Goal: Task Accomplishment & Management: Complete application form

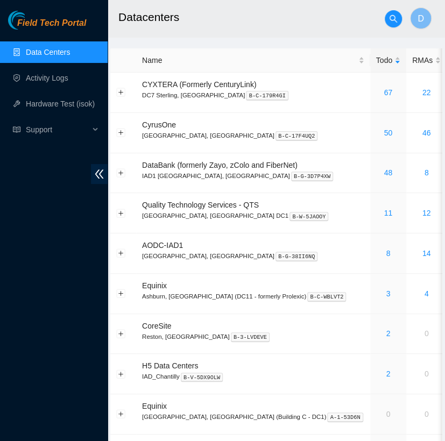
click at [214, 20] on h2 "Datacenters" at bounding box center [266, 17] width 296 height 34
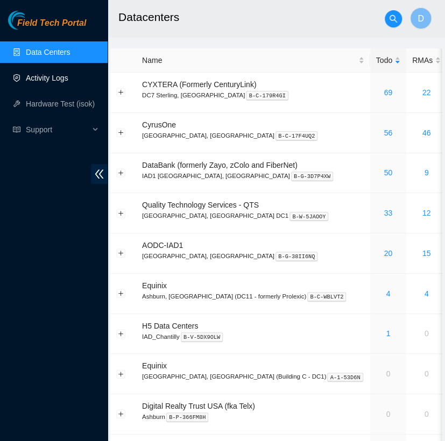
click at [63, 82] on link "Activity Logs" at bounding box center [47, 78] width 42 height 9
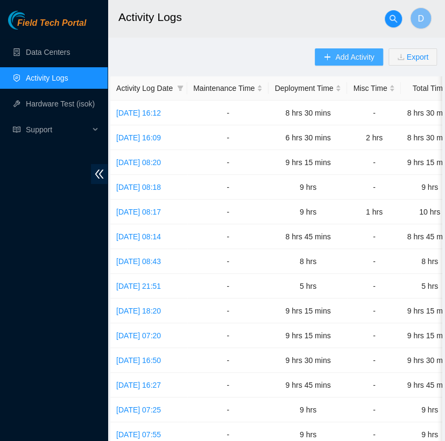
click at [330, 58] on icon "plus" at bounding box center [327, 57] width 8 height 8
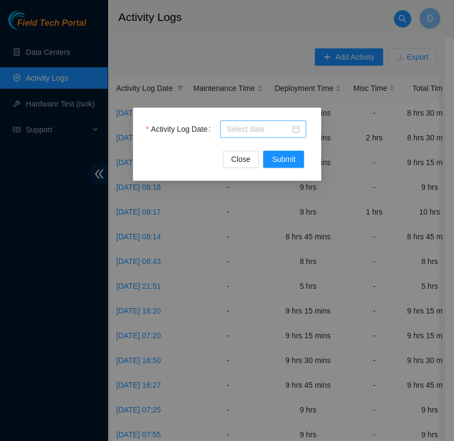
click at [264, 127] on input "Activity Log Date" at bounding box center [257, 129] width 63 height 12
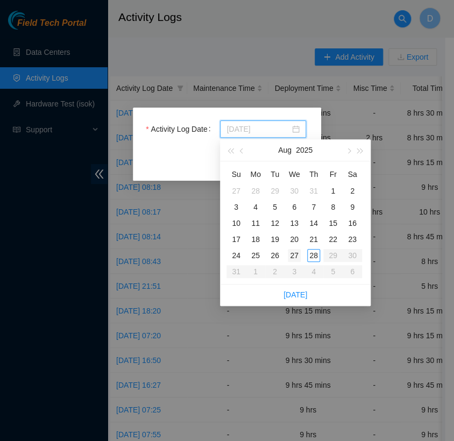
type input "[DATE]"
click at [294, 258] on div "27" at bounding box center [294, 255] width 13 height 13
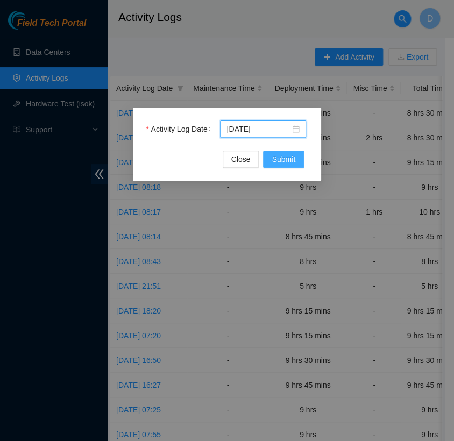
click at [281, 154] on span "Submit" at bounding box center [284, 159] width 24 height 12
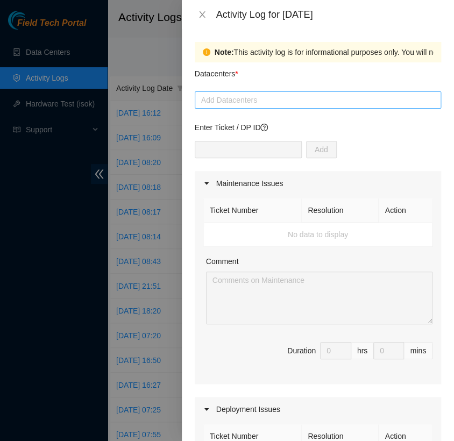
click at [252, 104] on div at bounding box center [317, 100] width 241 height 13
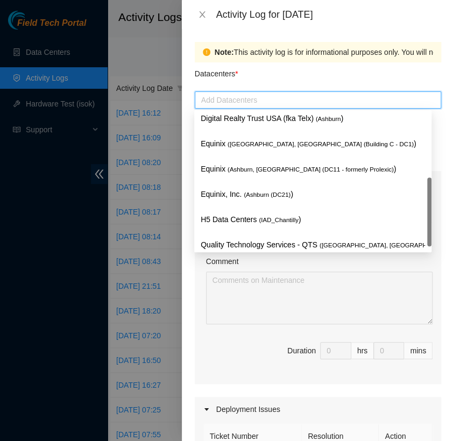
scroll to position [132, 0]
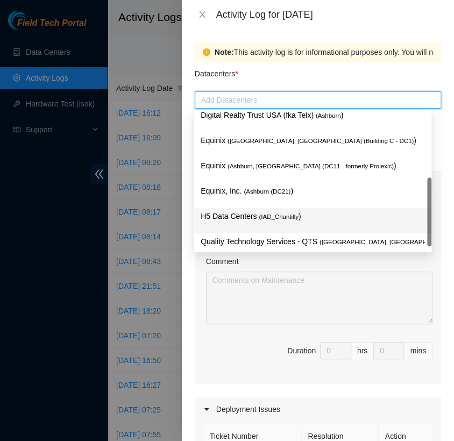
click at [259, 214] on span "( IAD_Chantilly" at bounding box center [279, 217] width 40 height 6
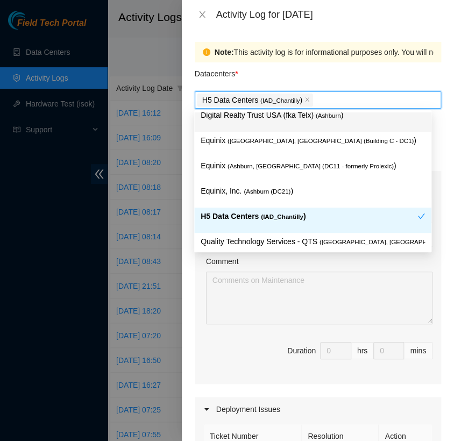
click at [330, 80] on div "Datacenters *" at bounding box center [318, 76] width 246 height 29
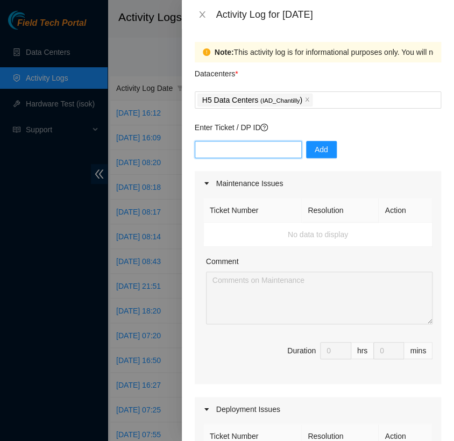
click at [264, 151] on input "text" at bounding box center [248, 149] width 107 height 17
type input "DP82713"
click at [315, 149] on span "Add" at bounding box center [321, 150] width 13 height 12
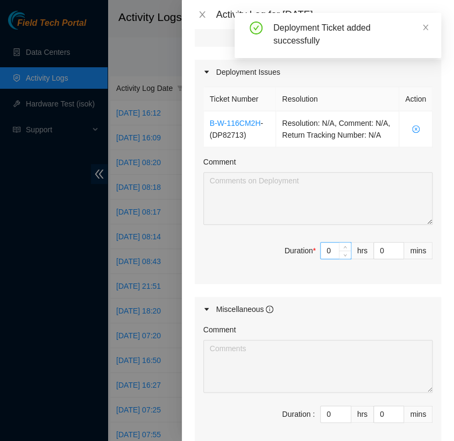
scroll to position [339, 0]
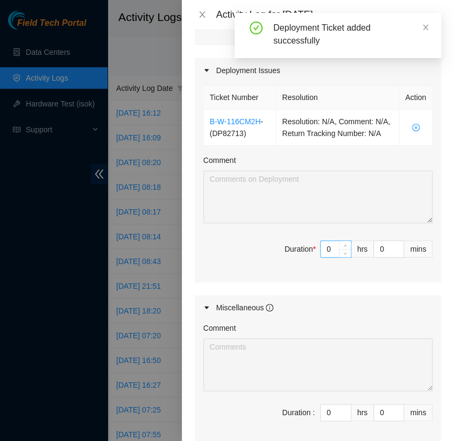
click at [323, 257] on input "0" at bounding box center [336, 249] width 30 height 16
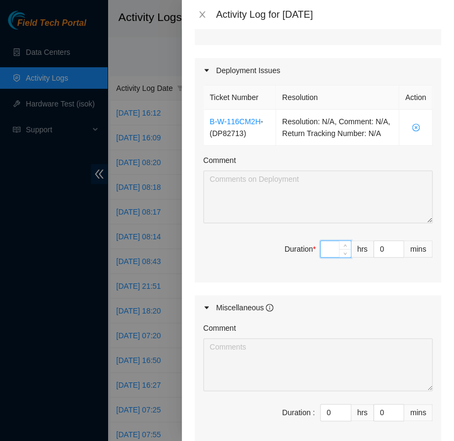
type input "8"
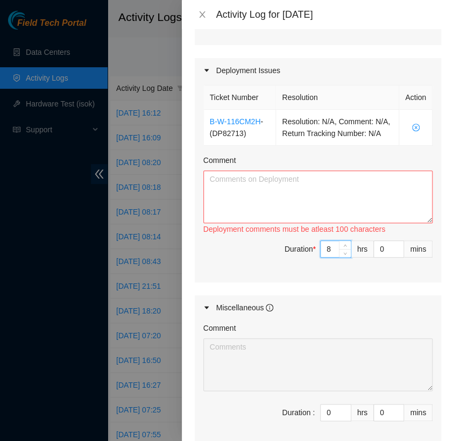
type input "8"
type input "3"
type input "30"
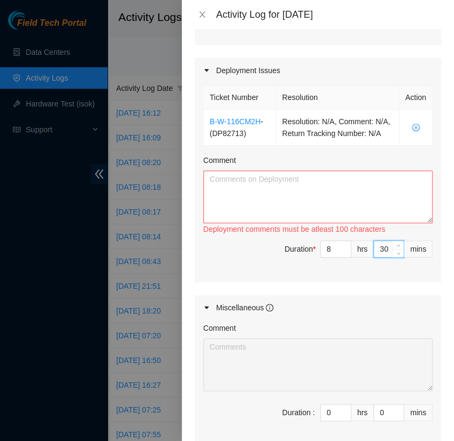
type input "30"
click at [242, 200] on textarea "Comment" at bounding box center [317, 197] width 229 height 53
paste textarea "[nie-field-iad]DP82713 @ H5 - FABRIC-IAD5: Deploy Linode Object & Block Region …"
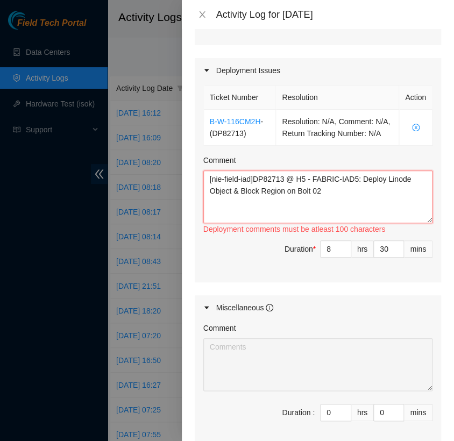
paste textarea "Hi [PERSON_NAME], EOD Update, - worked with FT Arya - completed attaching label…"
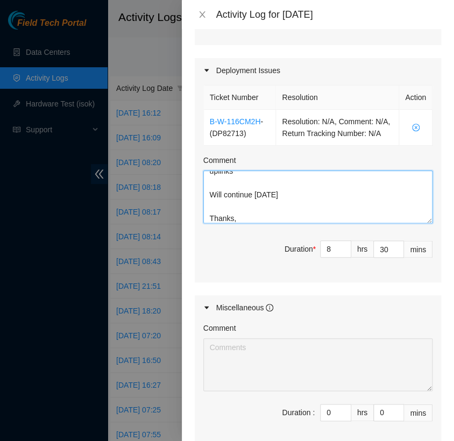
scroll to position [472, 0]
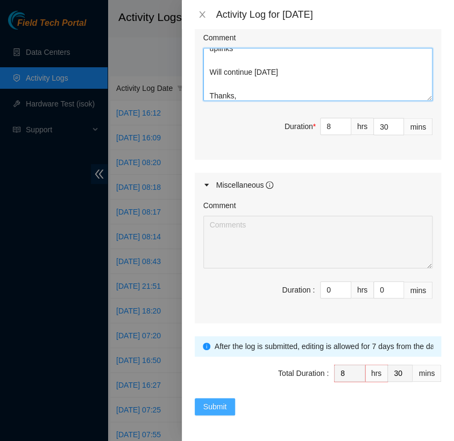
type textarea "[nie-field-iad]DP82713 @ H5 - FABRIC-IAD5: Deploy Linode Object & Block Region …"
click at [214, 404] on span "Submit" at bounding box center [215, 407] width 24 height 12
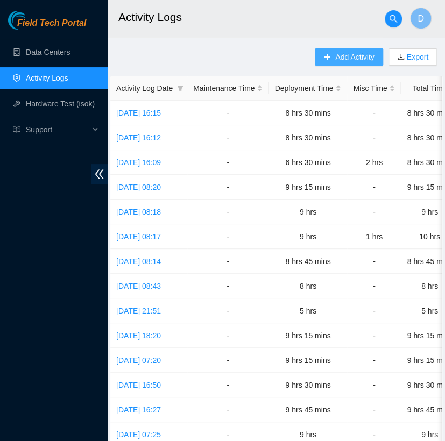
click at [345, 56] on span "Add Activity" at bounding box center [354, 57] width 39 height 12
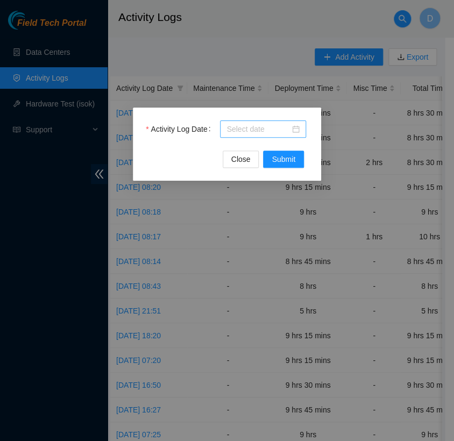
click at [260, 125] on input "Activity Log Date" at bounding box center [257, 129] width 63 height 12
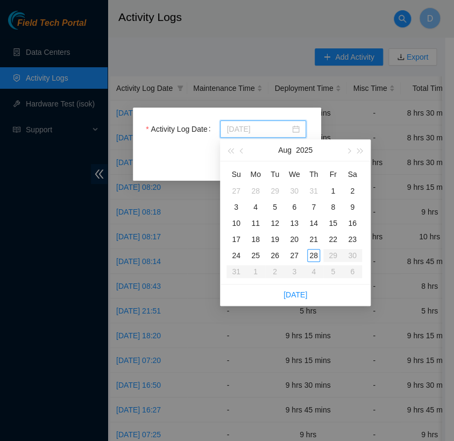
type input "[DATE]"
click at [313, 253] on div "28" at bounding box center [313, 255] width 13 height 13
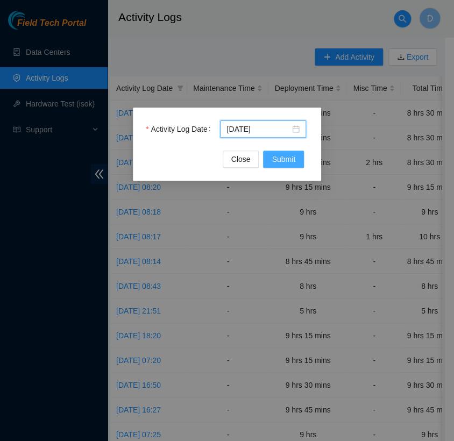
click at [285, 159] on span "Submit" at bounding box center [284, 159] width 24 height 12
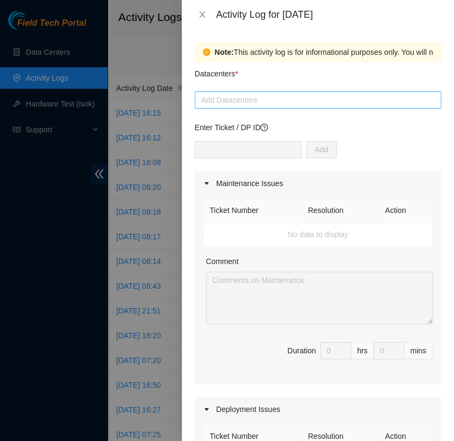
click at [266, 101] on div at bounding box center [317, 100] width 241 height 13
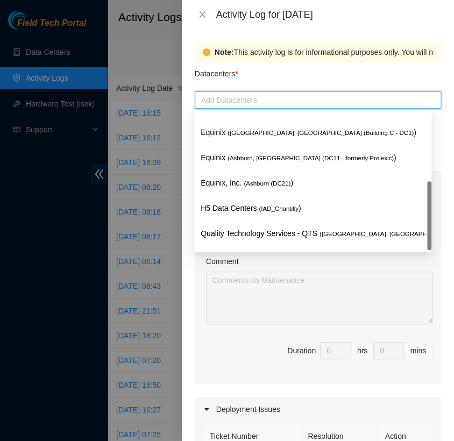
scroll to position [139, 0]
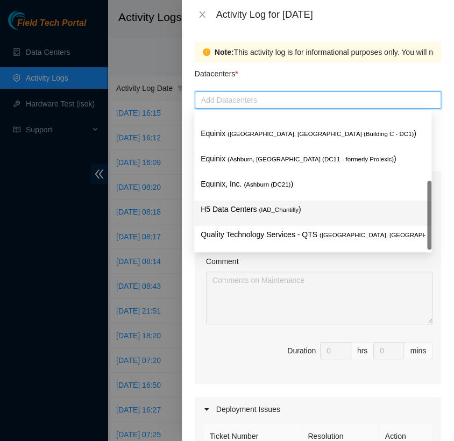
click at [276, 203] on p "H5 Data Centers ( IAD_Chantilly )" at bounding box center [313, 209] width 224 height 12
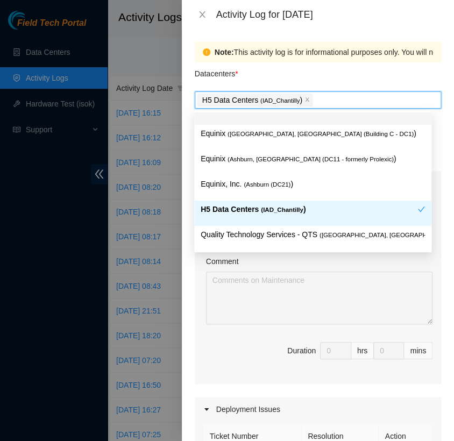
click at [293, 84] on div "Datacenters *" at bounding box center [318, 76] width 246 height 29
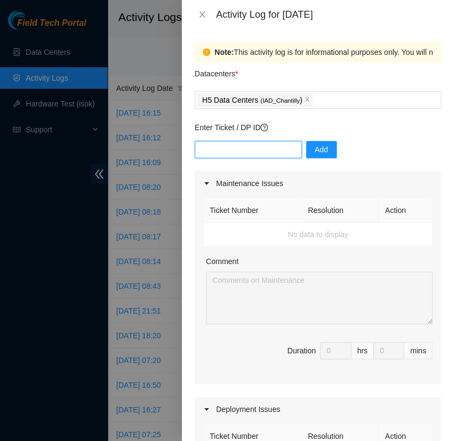
click at [263, 143] on input "text" at bounding box center [248, 149] width 107 height 17
type input "DP82713"
click at [315, 144] on span "Add" at bounding box center [321, 150] width 13 height 12
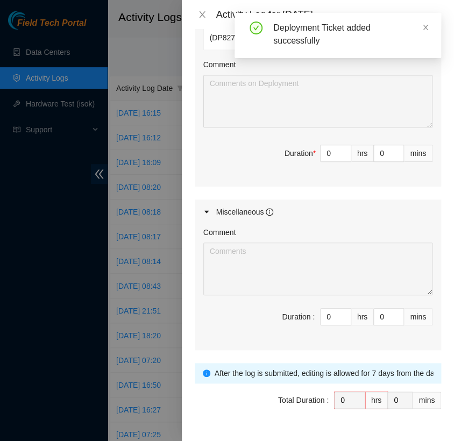
scroll to position [293, 0]
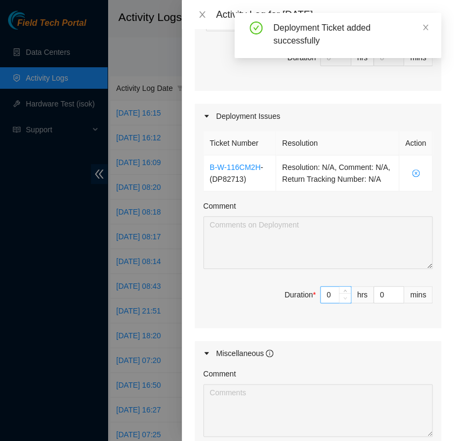
click at [339, 303] on span "Decrease Value" at bounding box center [345, 298] width 12 height 10
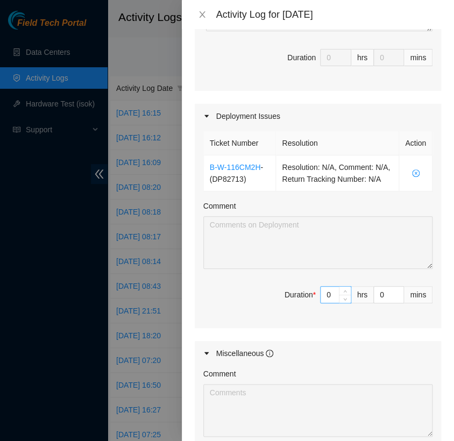
click at [325, 303] on input "0" at bounding box center [336, 295] width 30 height 16
type input "9"
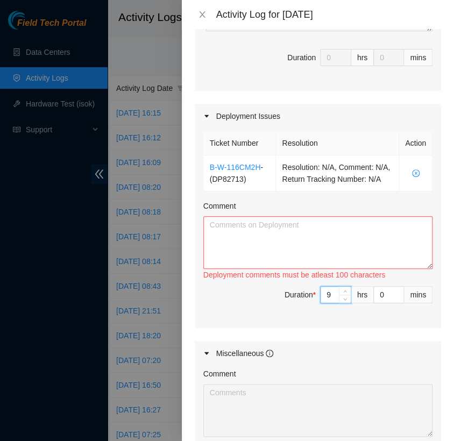
type input "9"
click at [254, 235] on textarea "Comment" at bounding box center [317, 242] width 229 height 53
paste textarea "[nie-field-iad]DP82713 @ H5 - FABRIC-IAD5: Deploy Linode Object & Block Region …"
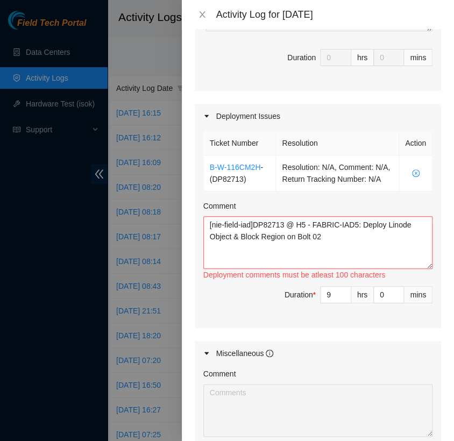
click at [173, 256] on div at bounding box center [227, 220] width 454 height 441
click at [223, 256] on textarea "[nie-field-iad]DP82713 @ H5 - FABRIC-IAD5: Deploy Linode Object & Block Region …" at bounding box center [317, 242] width 229 height 53
paste textarea "Hey [PERSON_NAME], EOD Update: -Worked with FT [PERSON_NAME] -Printed out MGMT …"
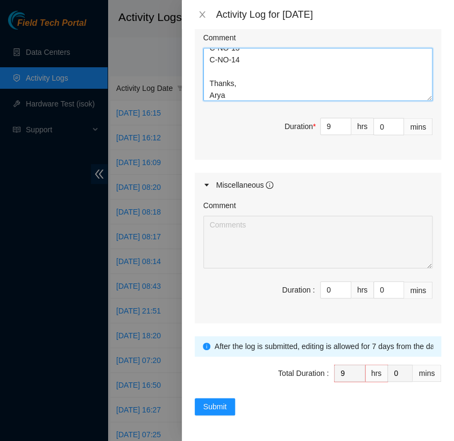
scroll to position [472, 0]
type textarea "[nie-field-iad]DP82713 @ H5 - FABRIC-IAD5: Deploy Linode Object & Block Region …"
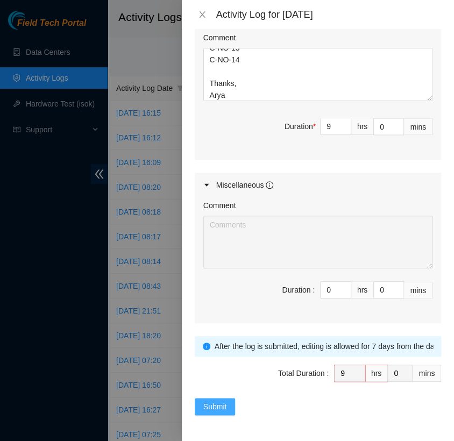
click at [218, 405] on span "Submit" at bounding box center [215, 407] width 24 height 12
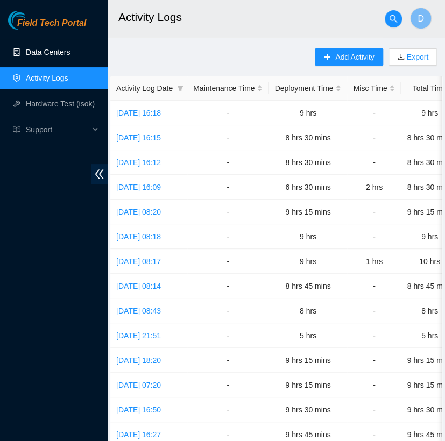
click at [67, 52] on link "Data Centers" at bounding box center [48, 52] width 44 height 9
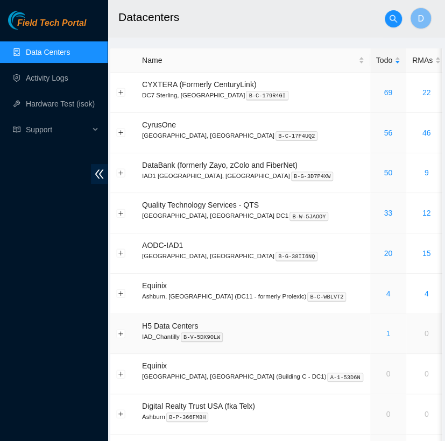
click at [386, 334] on link "1" at bounding box center [388, 333] width 4 height 9
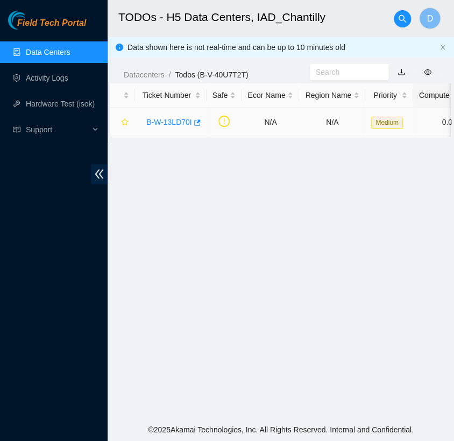
click at [164, 122] on link "B-W-13LD70I" at bounding box center [169, 122] width 46 height 9
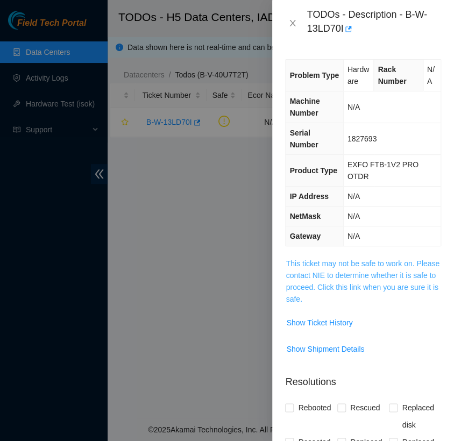
click at [379, 269] on link "This ticket may not be safe to work on. Please contact NIE to determine whether…" at bounding box center [363, 281] width 154 height 44
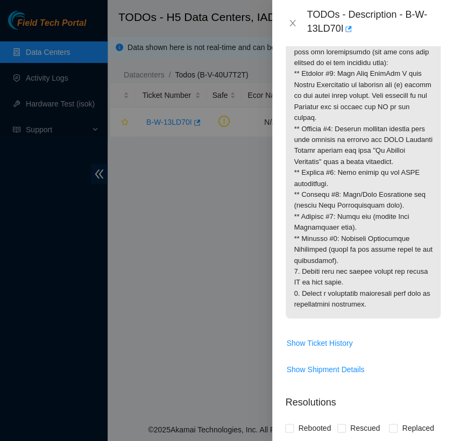
scroll to position [495, 0]
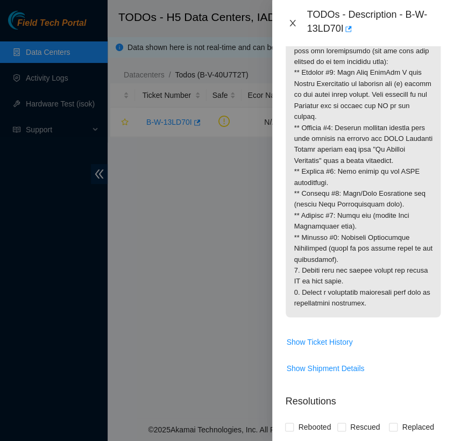
click at [294, 23] on icon "close" at bounding box center [292, 23] width 9 height 9
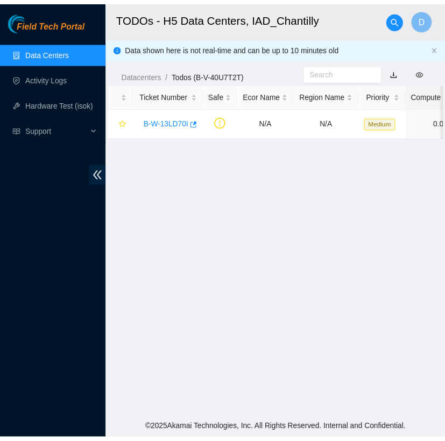
scroll to position [261, 0]
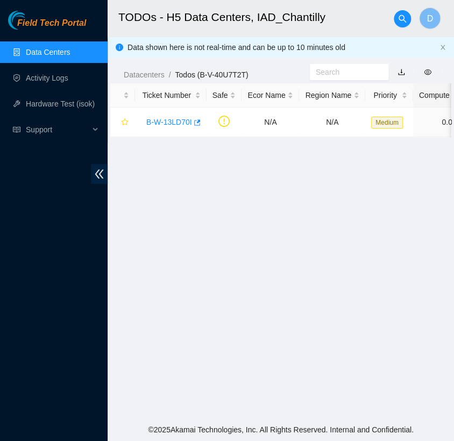
click at [70, 54] on link "Data Centers" at bounding box center [48, 52] width 44 height 9
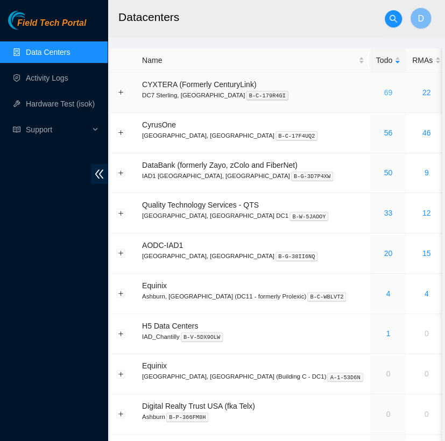
click at [384, 93] on link "69" at bounding box center [388, 92] width 9 height 9
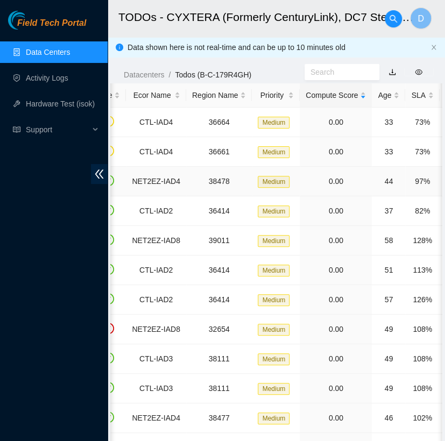
scroll to position [0, 125]
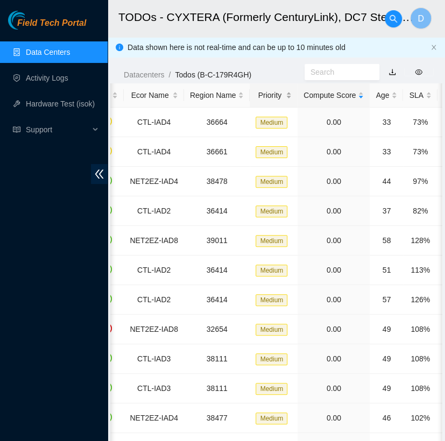
click at [256, 94] on div "Priority" at bounding box center [274, 95] width 36 height 12
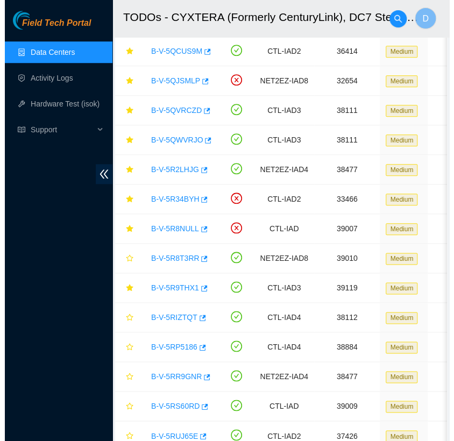
scroll to position [0, 0]
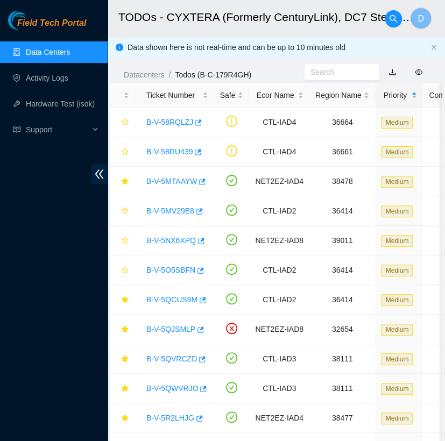
click at [66, 50] on link "Data Centers" at bounding box center [48, 52] width 44 height 9
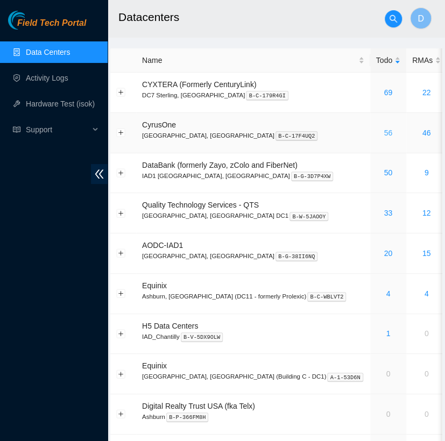
click at [384, 132] on link "56" at bounding box center [388, 133] width 9 height 9
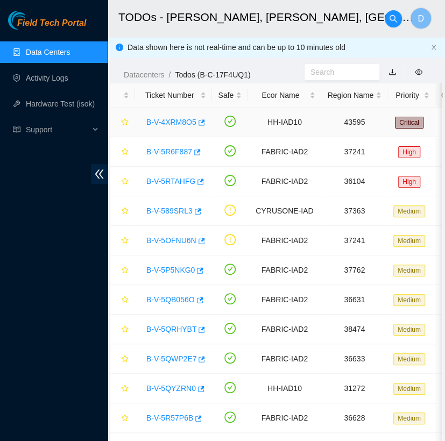
click at [173, 120] on link "B-V-4XRM8O5" at bounding box center [171, 122] width 50 height 9
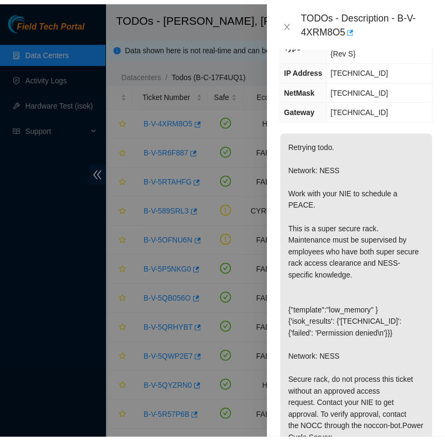
scroll to position [140, 0]
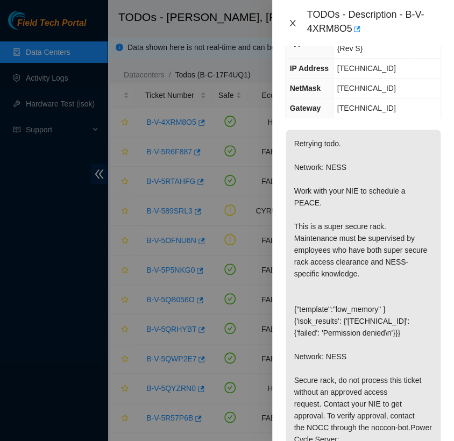
click at [293, 23] on icon "close" at bounding box center [293, 23] width 6 height 6
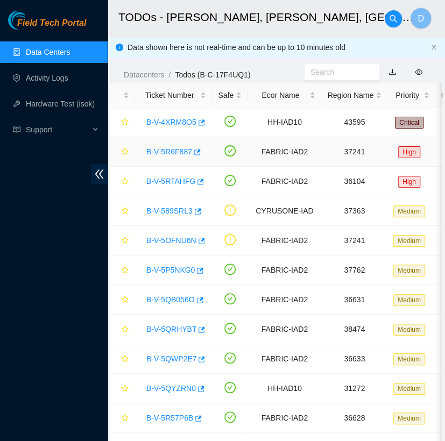
click at [167, 153] on link "B-V-5R6F887" at bounding box center [169, 151] width 46 height 9
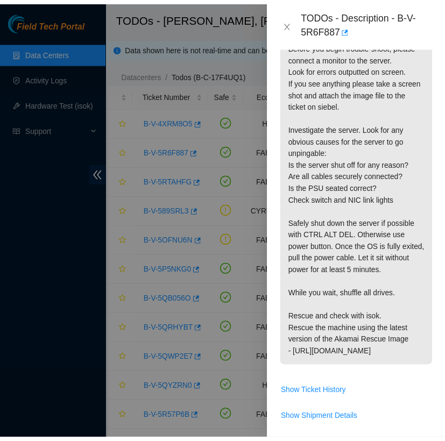
scroll to position [318, 0]
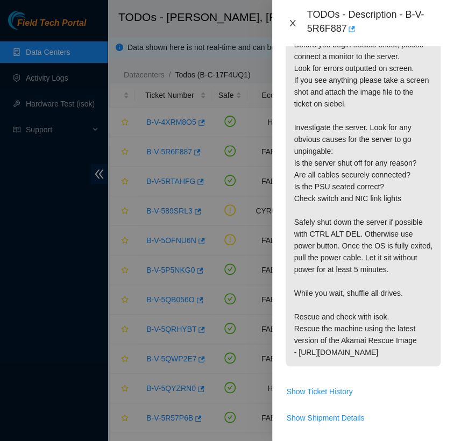
click at [293, 21] on icon "close" at bounding box center [292, 23] width 9 height 9
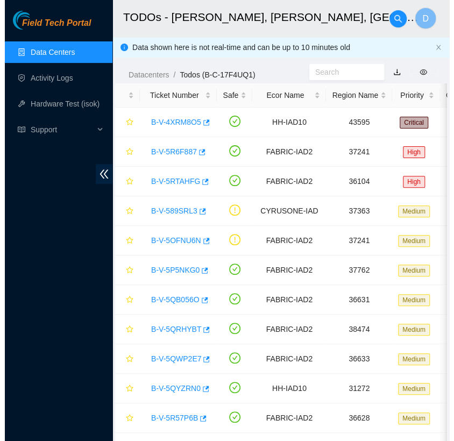
scroll to position [274, 0]
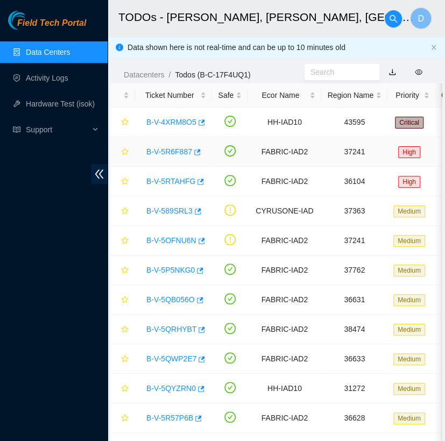
click at [170, 156] on link "B-V-5R6F887" at bounding box center [169, 151] width 46 height 9
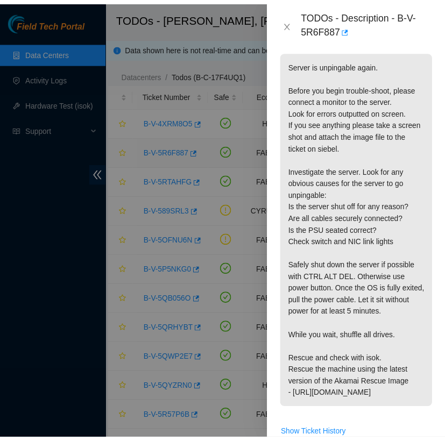
scroll to position [318, 0]
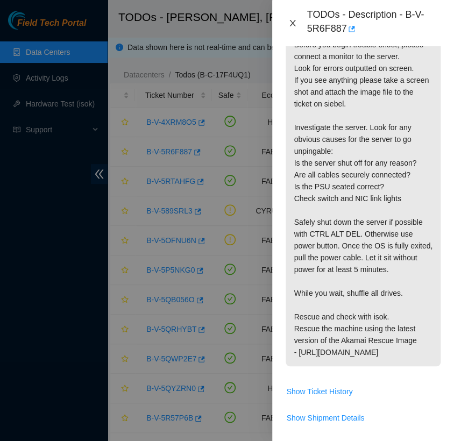
click at [291, 20] on icon "close" at bounding box center [292, 23] width 9 height 9
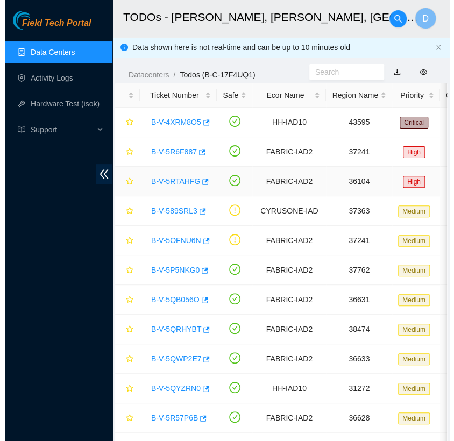
scroll to position [274, 0]
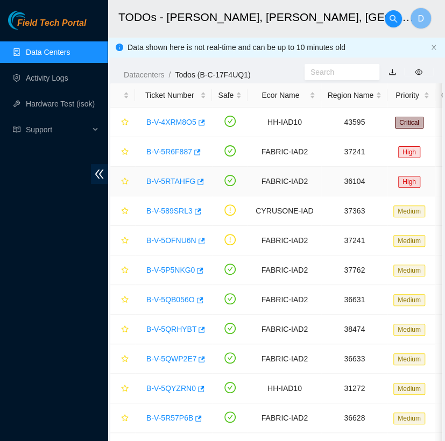
click at [171, 182] on link "B-V-5RTAHFG" at bounding box center [170, 181] width 49 height 9
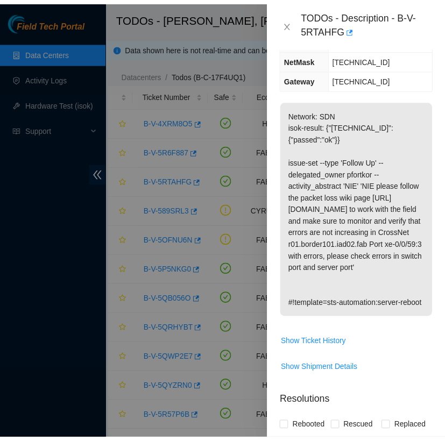
scroll to position [204, 0]
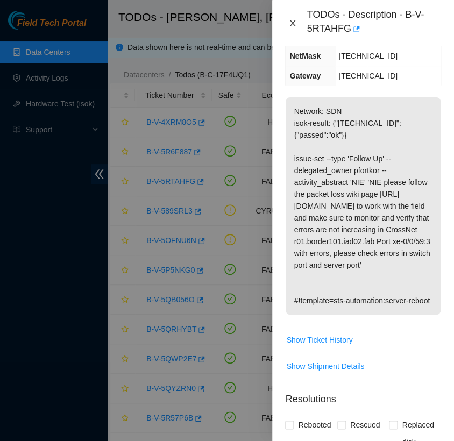
click at [293, 26] on icon "close" at bounding box center [292, 23] width 9 height 9
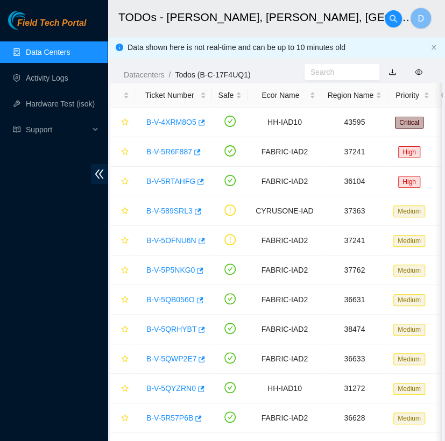
scroll to position [192, 0]
click at [70, 48] on link "Data Centers" at bounding box center [48, 52] width 44 height 9
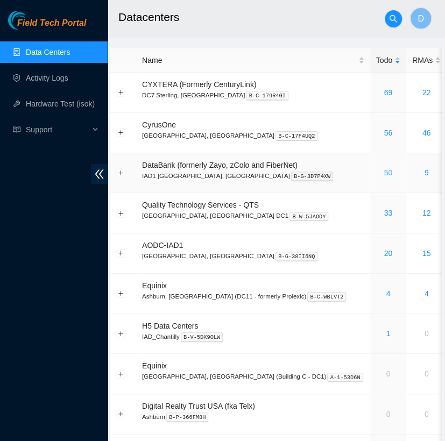
click at [384, 170] on link "50" at bounding box center [388, 172] width 9 height 9
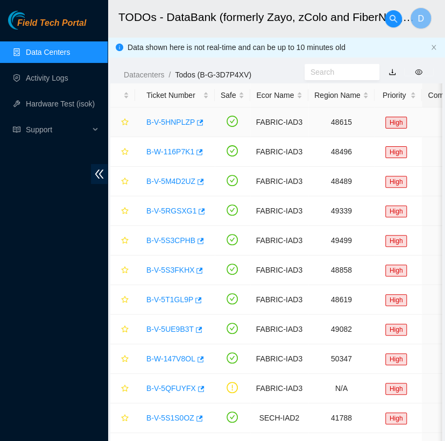
click at [173, 122] on link "B-V-5HNPLZP" at bounding box center [170, 122] width 48 height 9
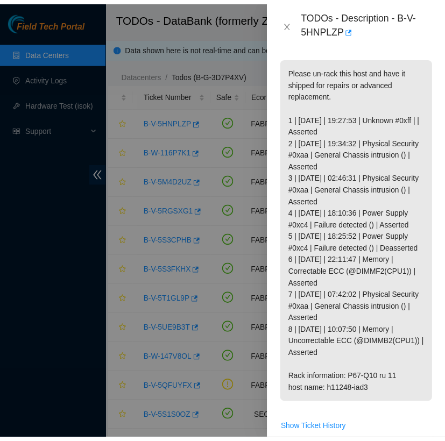
scroll to position [249, 0]
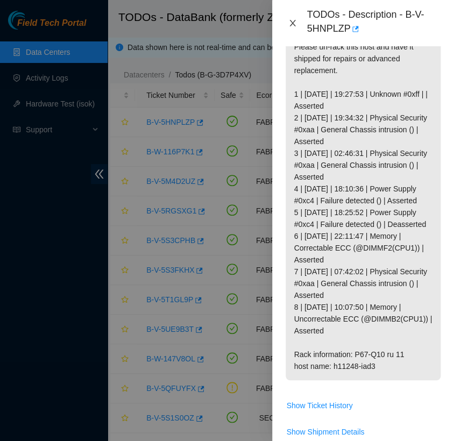
click at [295, 23] on icon "close" at bounding box center [292, 23] width 9 height 9
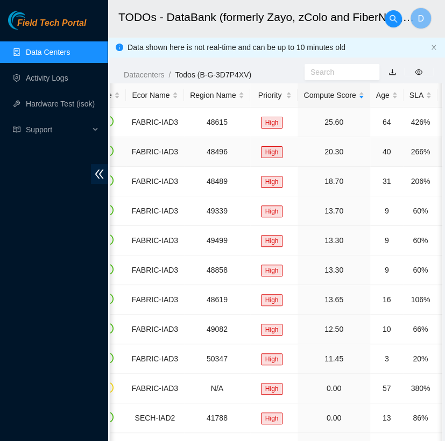
scroll to position [0, 0]
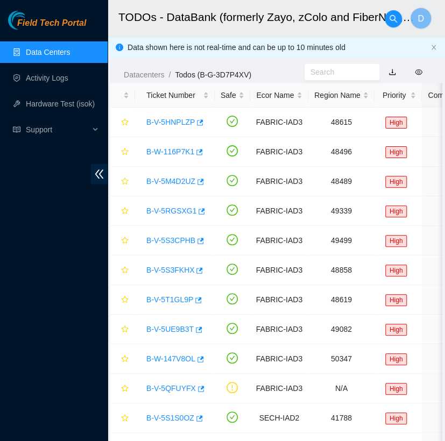
click at [70, 50] on link "Data Centers" at bounding box center [48, 52] width 44 height 9
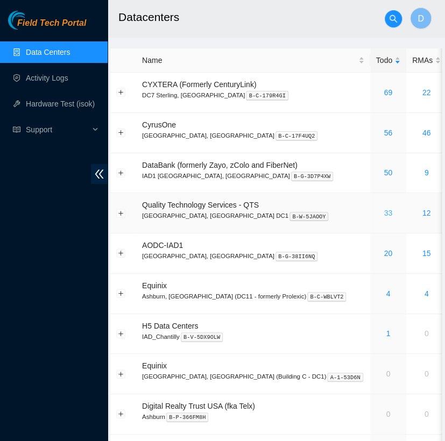
click at [384, 212] on link "33" at bounding box center [388, 213] width 9 height 9
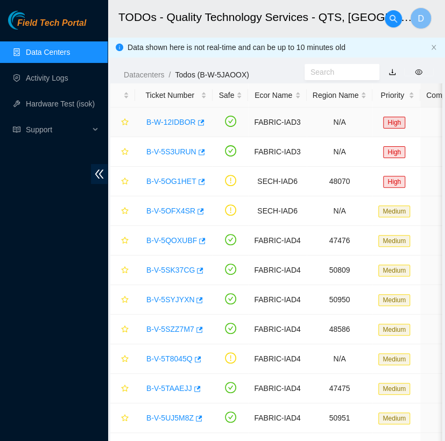
click at [172, 121] on link "B-W-12IDBOR" at bounding box center [170, 122] width 49 height 9
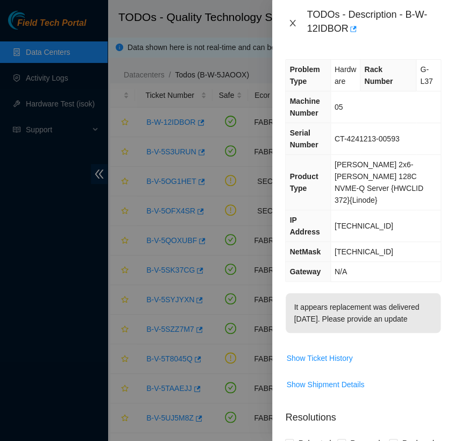
click at [294, 24] on icon "close" at bounding box center [292, 23] width 9 height 9
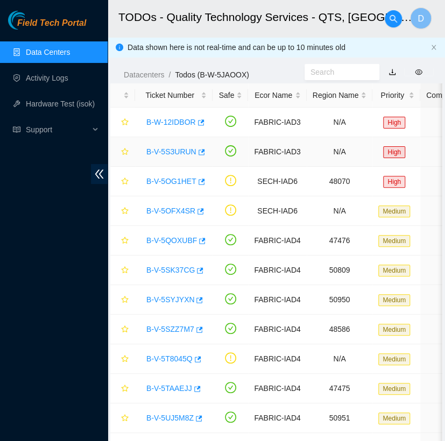
click at [167, 157] on div "B-V-5S3URUN" at bounding box center [174, 151] width 66 height 17
click at [170, 153] on link "B-V-5S3URUN" at bounding box center [171, 151] width 50 height 9
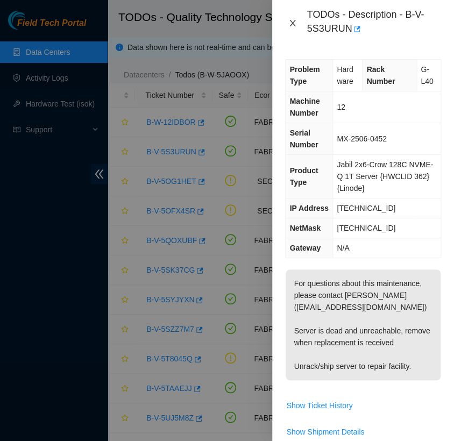
click at [293, 22] on icon "close" at bounding box center [293, 23] width 6 height 6
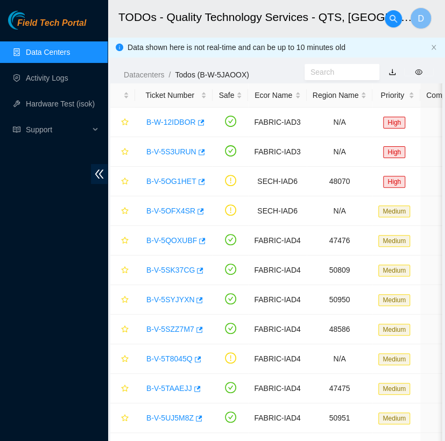
click at [70, 48] on link "Data Centers" at bounding box center [48, 52] width 44 height 9
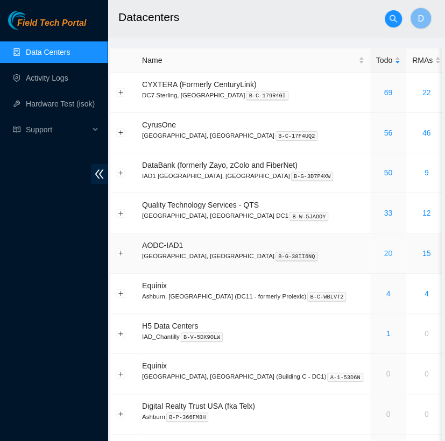
click at [384, 254] on link "20" at bounding box center [388, 253] width 9 height 9
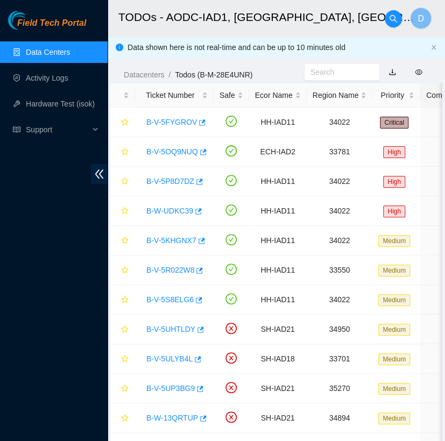
click at [70, 52] on link "Data Centers" at bounding box center [48, 52] width 44 height 9
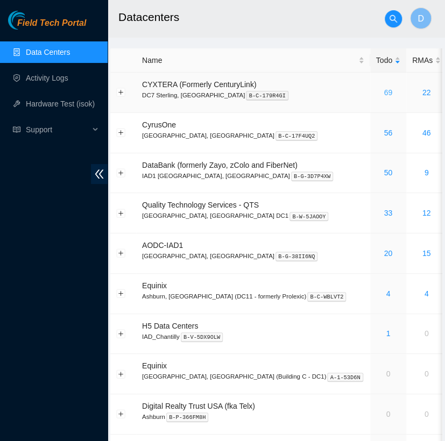
click at [384, 94] on link "69" at bounding box center [388, 92] width 9 height 9
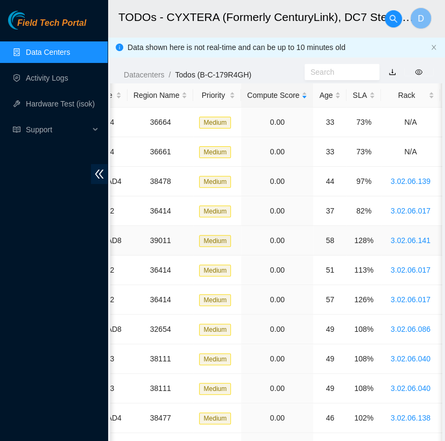
scroll to position [0, 181]
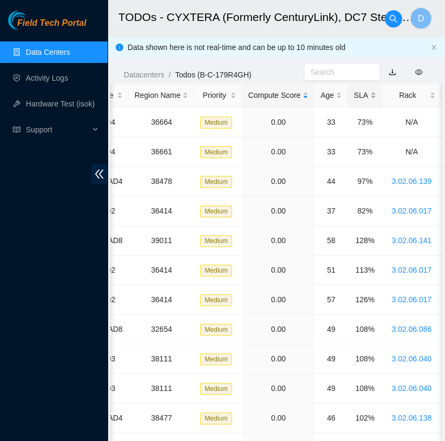
click at [353, 93] on div "SLA" at bounding box center [364, 95] width 22 height 12
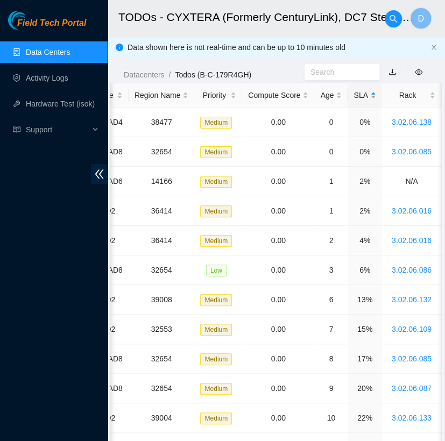
click at [353, 93] on div "SLA" at bounding box center [364, 95] width 22 height 12
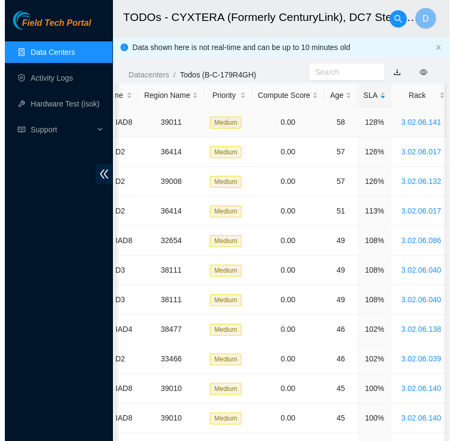
scroll to position [0, 0]
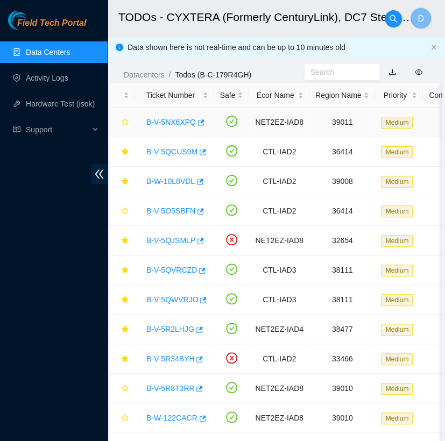
click at [178, 126] on link "B-V-5NX6XPQ" at bounding box center [170, 122] width 49 height 9
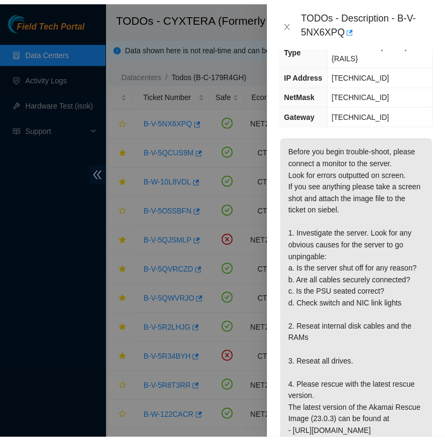
scroll to position [155, 0]
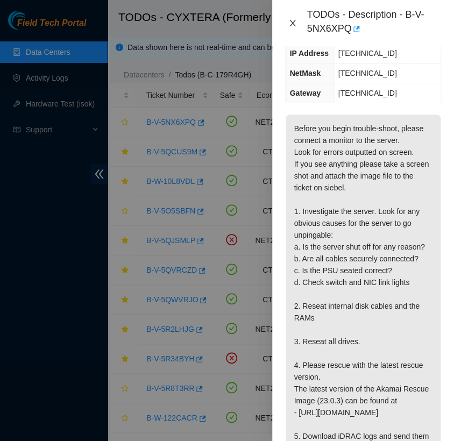
click at [293, 20] on icon "close" at bounding box center [292, 23] width 9 height 9
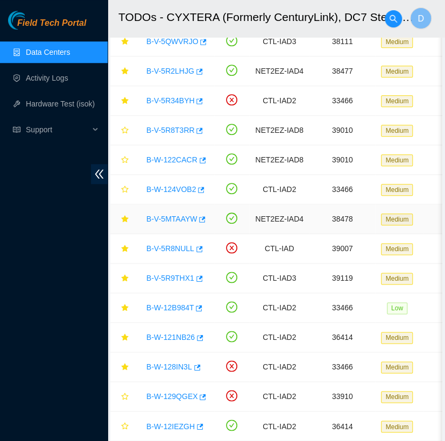
scroll to position [0, 0]
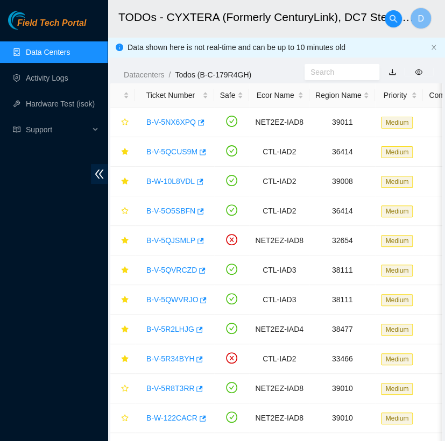
click at [63, 50] on link "Data Centers" at bounding box center [48, 52] width 44 height 9
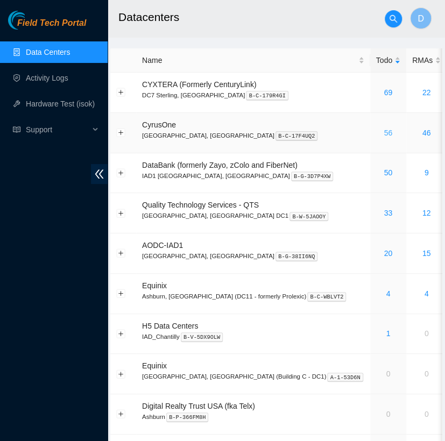
click at [384, 129] on link "56" at bounding box center [388, 133] width 9 height 9
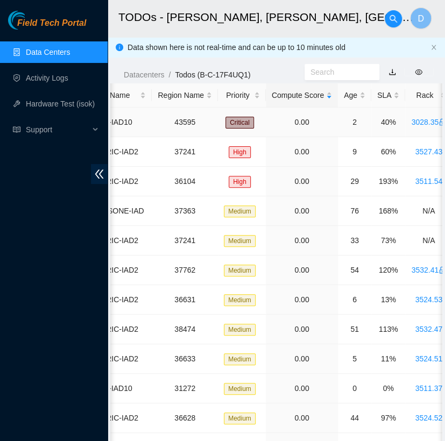
scroll to position [0, 172]
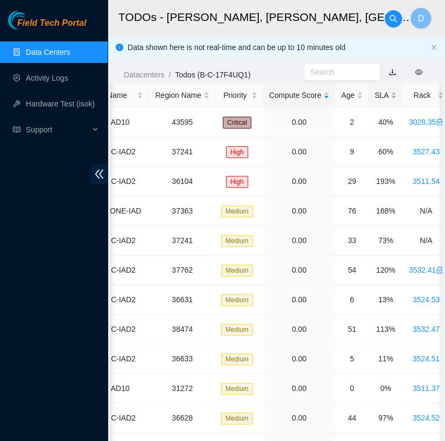
click at [378, 91] on div "SLA" at bounding box center [385, 95] width 22 height 12
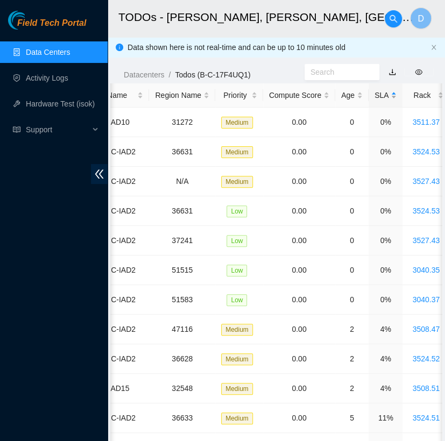
click at [378, 91] on div "SLA" at bounding box center [385, 95] width 22 height 12
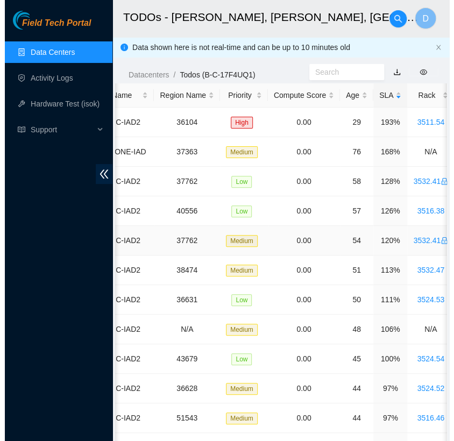
scroll to position [0, 0]
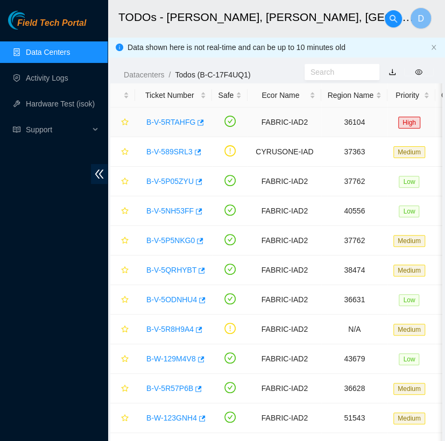
click at [167, 118] on link "B-V-5RTAHFG" at bounding box center [170, 122] width 49 height 9
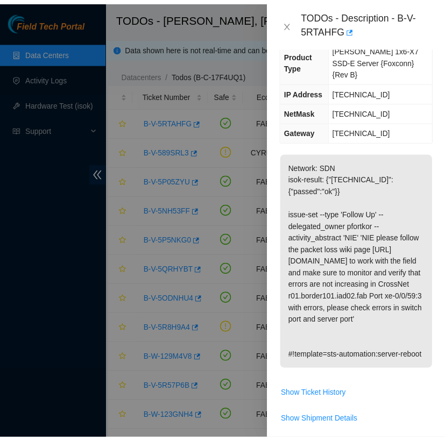
scroll to position [152, 0]
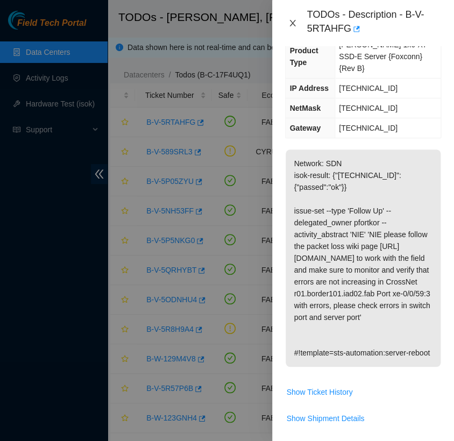
click at [289, 24] on icon "close" at bounding box center [292, 23] width 9 height 9
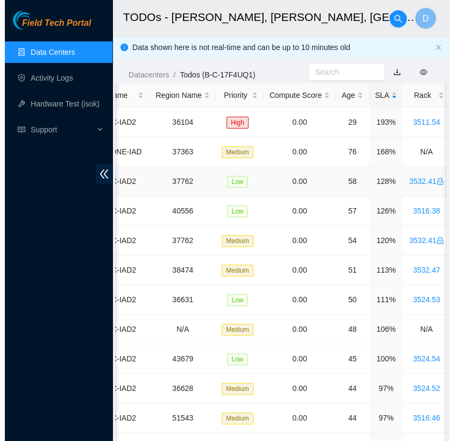
scroll to position [0, 0]
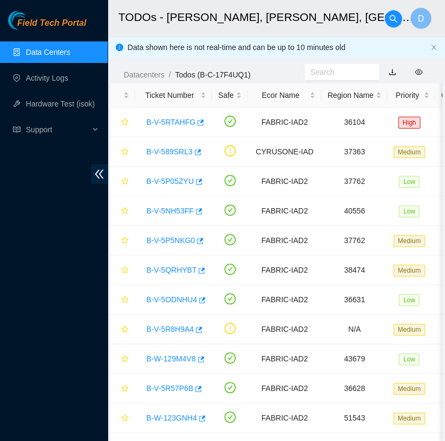
click at [70, 49] on link "Data Centers" at bounding box center [48, 52] width 44 height 9
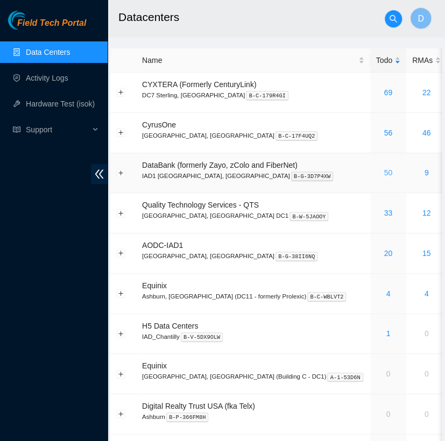
click at [384, 169] on link "50" at bounding box center [388, 172] width 9 height 9
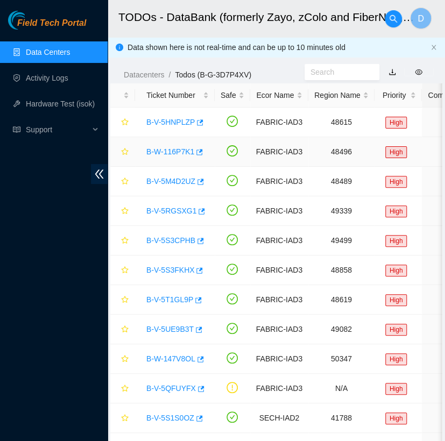
click at [167, 153] on link "B-W-116P7K1" at bounding box center [170, 151] width 48 height 9
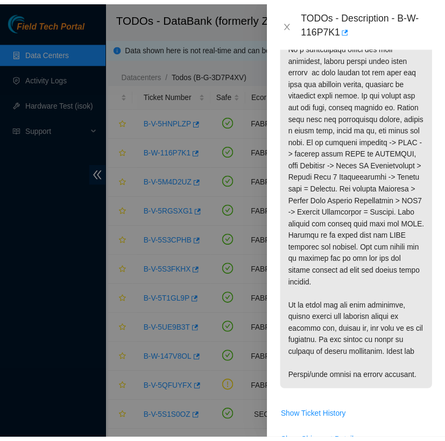
scroll to position [370, 0]
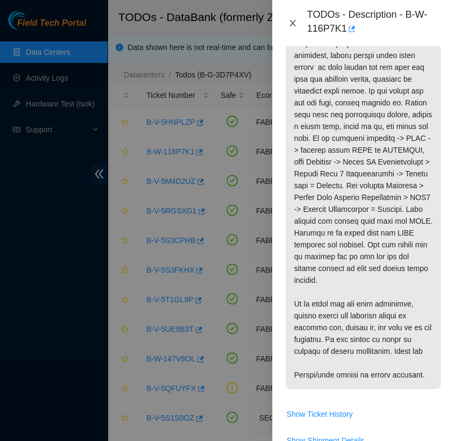
click at [292, 22] on icon "close" at bounding box center [292, 23] width 9 height 9
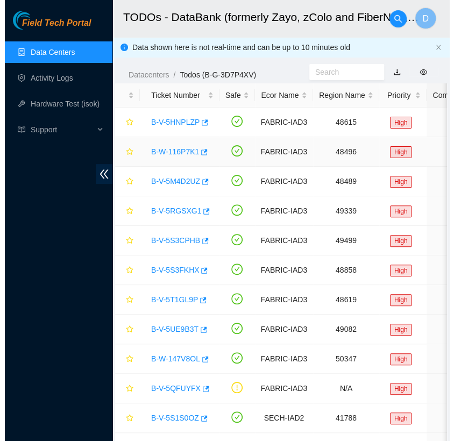
scroll to position [282, 0]
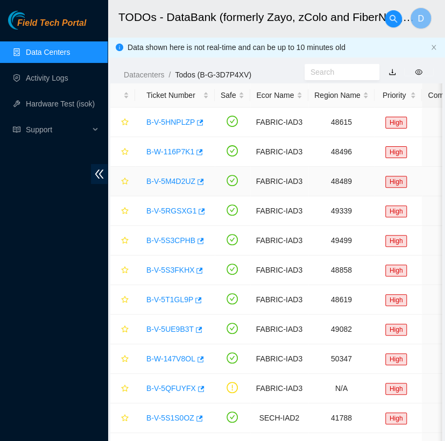
click at [169, 179] on link "B-V-5M4D2UZ" at bounding box center [170, 181] width 49 height 9
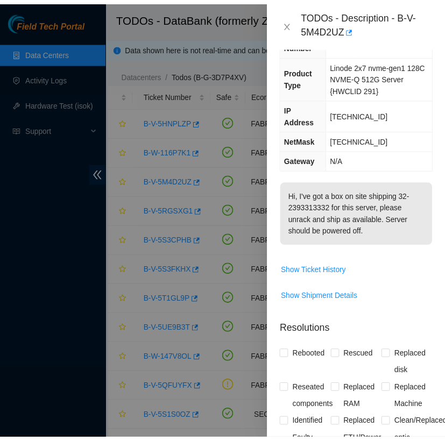
scroll to position [95, 0]
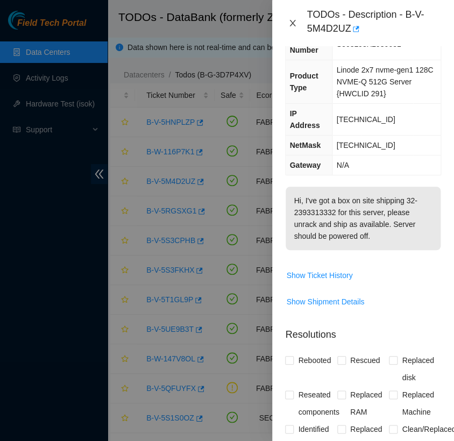
click at [290, 27] on icon "close" at bounding box center [292, 23] width 9 height 9
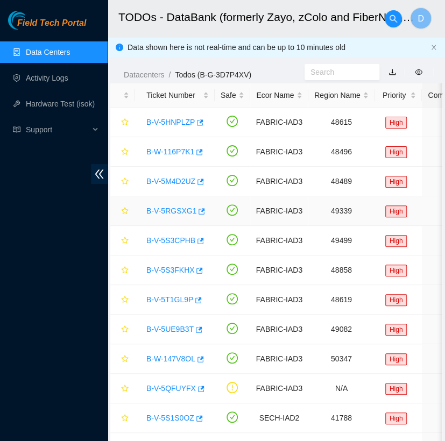
click at [174, 207] on link "B-V-5RGSXG1" at bounding box center [171, 211] width 50 height 9
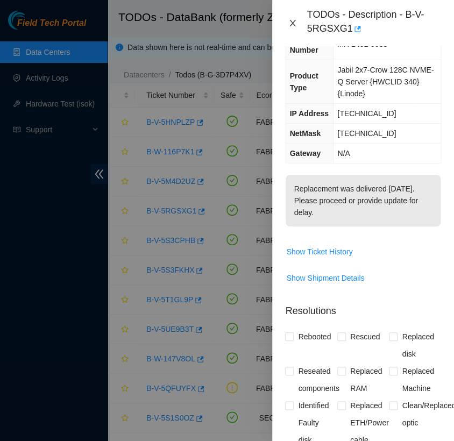
click at [293, 24] on icon "close" at bounding box center [293, 23] width 6 height 6
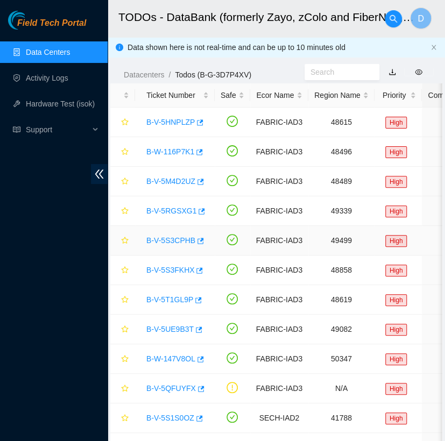
click at [167, 238] on link "B-V-5S3CPHB" at bounding box center [170, 240] width 49 height 9
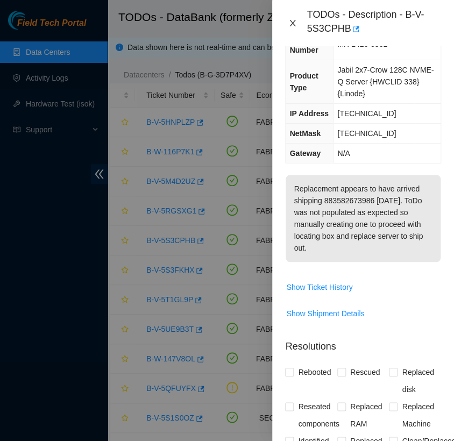
click at [292, 22] on icon "close" at bounding box center [292, 23] width 9 height 9
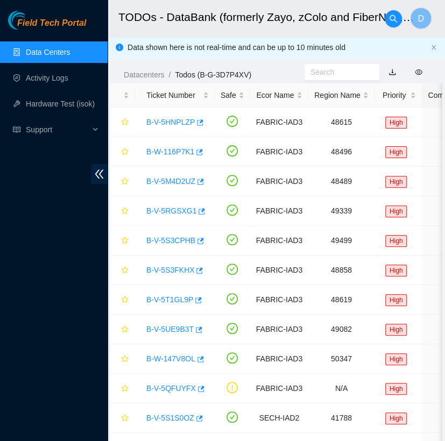
click at [70, 49] on link "Data Centers" at bounding box center [48, 52] width 44 height 9
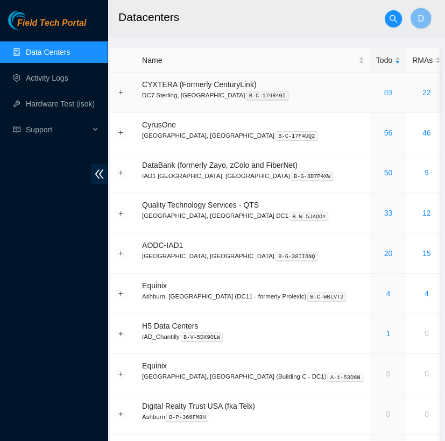
click at [384, 93] on link "69" at bounding box center [388, 92] width 9 height 9
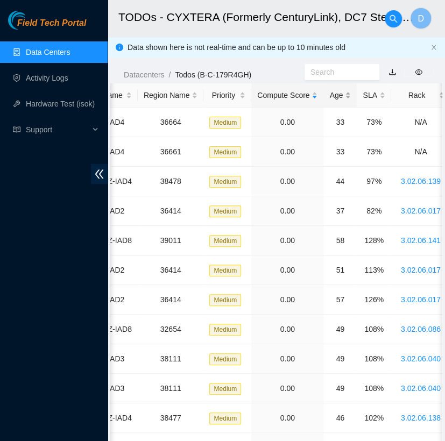
scroll to position [0, 174]
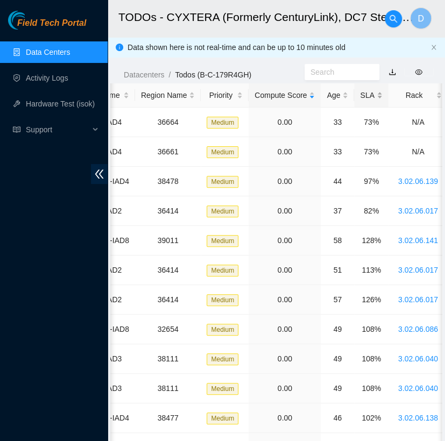
click at [360, 97] on div "SLA" at bounding box center [371, 95] width 22 height 12
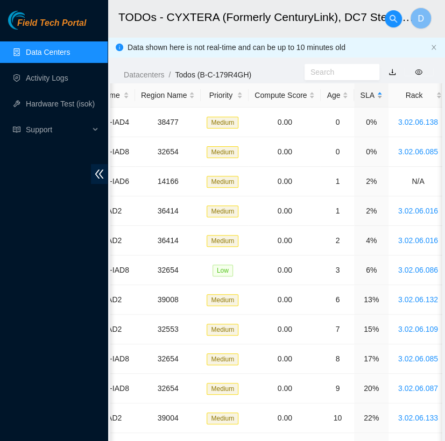
click at [360, 97] on div "SLA" at bounding box center [371, 95] width 22 height 12
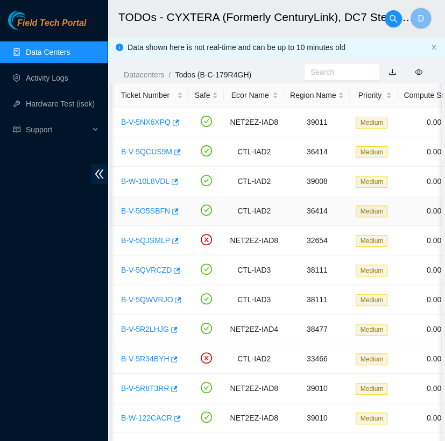
scroll to position [0, 23]
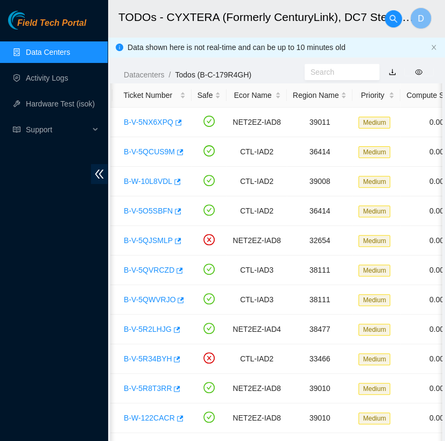
click at [55, 52] on link "Data Centers" at bounding box center [48, 52] width 44 height 9
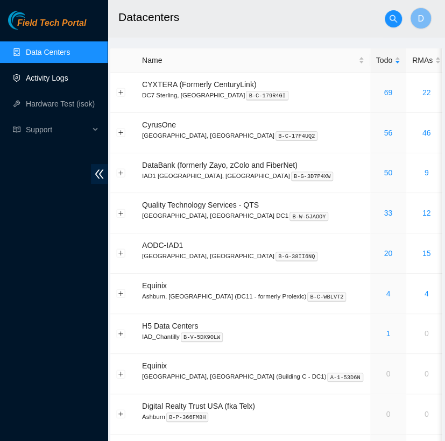
click at [68, 77] on link "Activity Logs" at bounding box center [47, 78] width 42 height 9
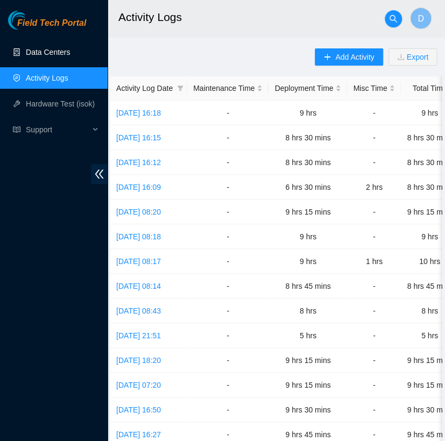
click at [53, 48] on link "Data Centers" at bounding box center [48, 52] width 44 height 9
